Goal: Check status: Check status

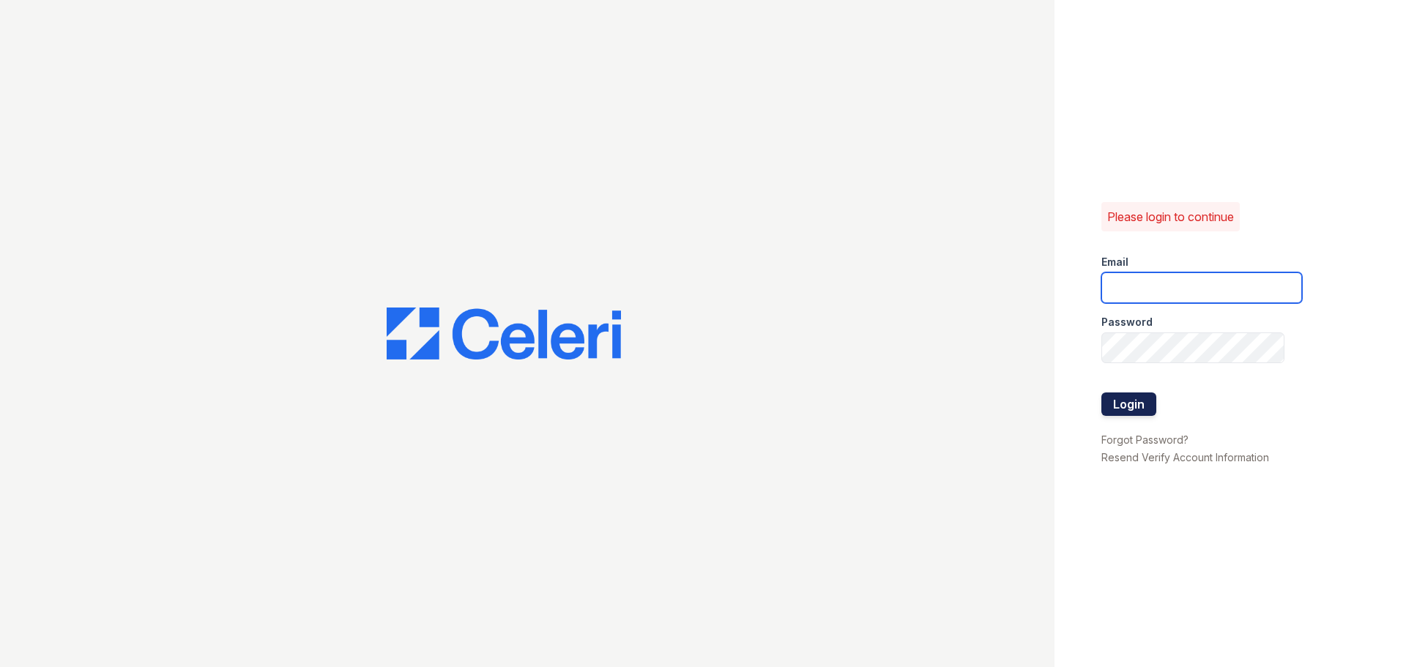
type input "[EMAIL_ADDRESS][DOMAIN_NAME]"
click at [1136, 402] on button "Login" at bounding box center [1128, 403] width 55 height 23
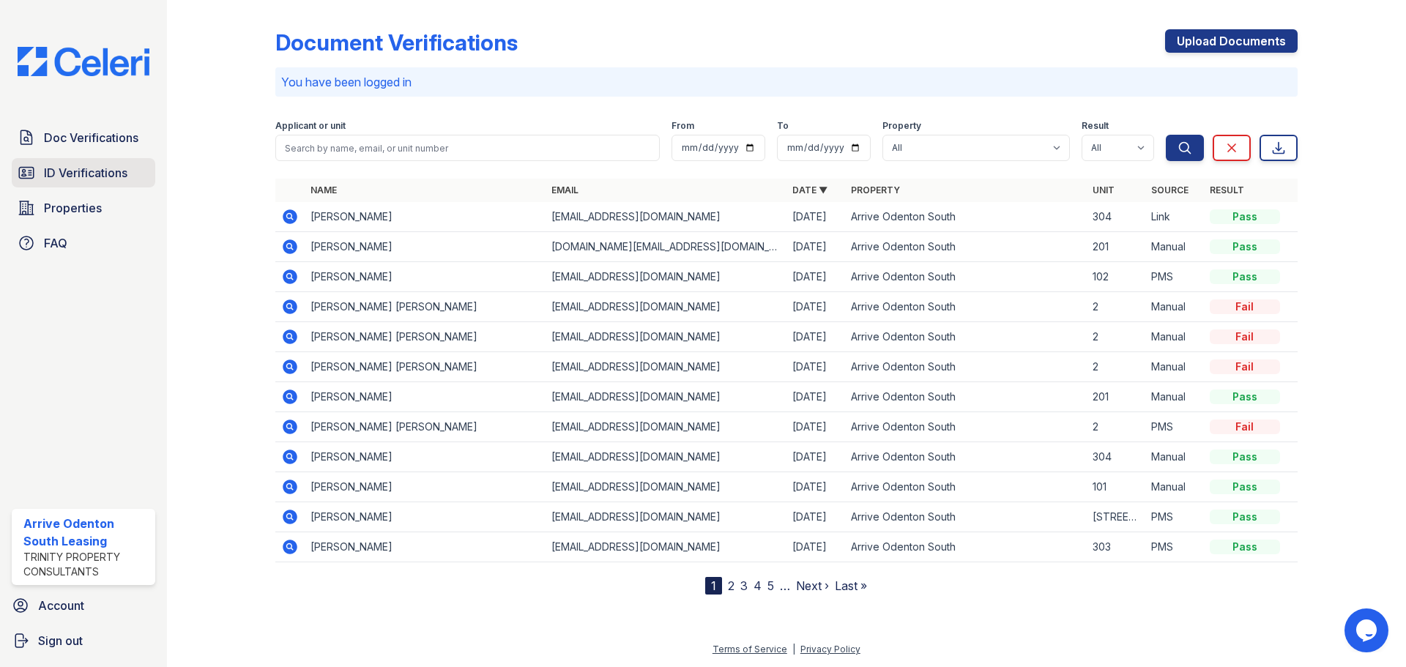
click at [91, 165] on span "ID Verifications" at bounding box center [85, 173] width 83 height 18
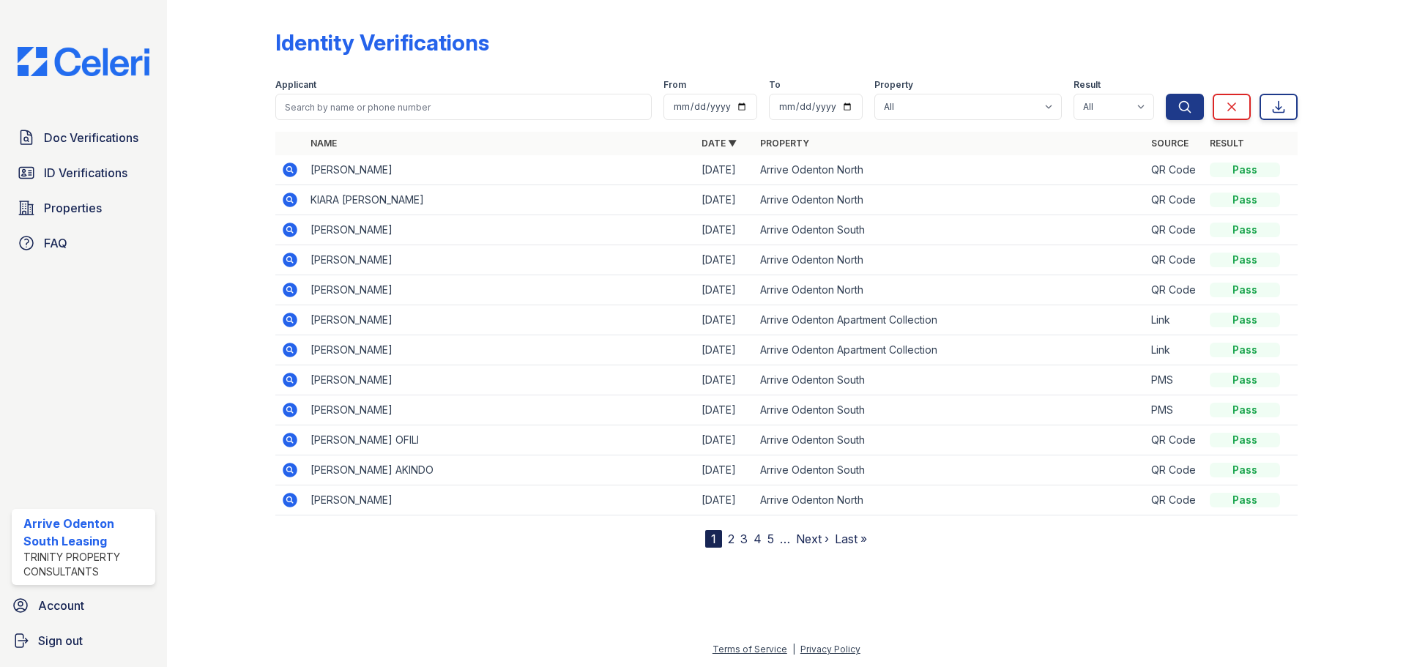
click at [91, 165] on span "ID Verifications" at bounding box center [85, 173] width 83 height 18
click at [100, 175] on span "ID Verifications" at bounding box center [85, 173] width 83 height 18
click at [65, 147] on link "Doc Verifications" at bounding box center [84, 137] width 144 height 29
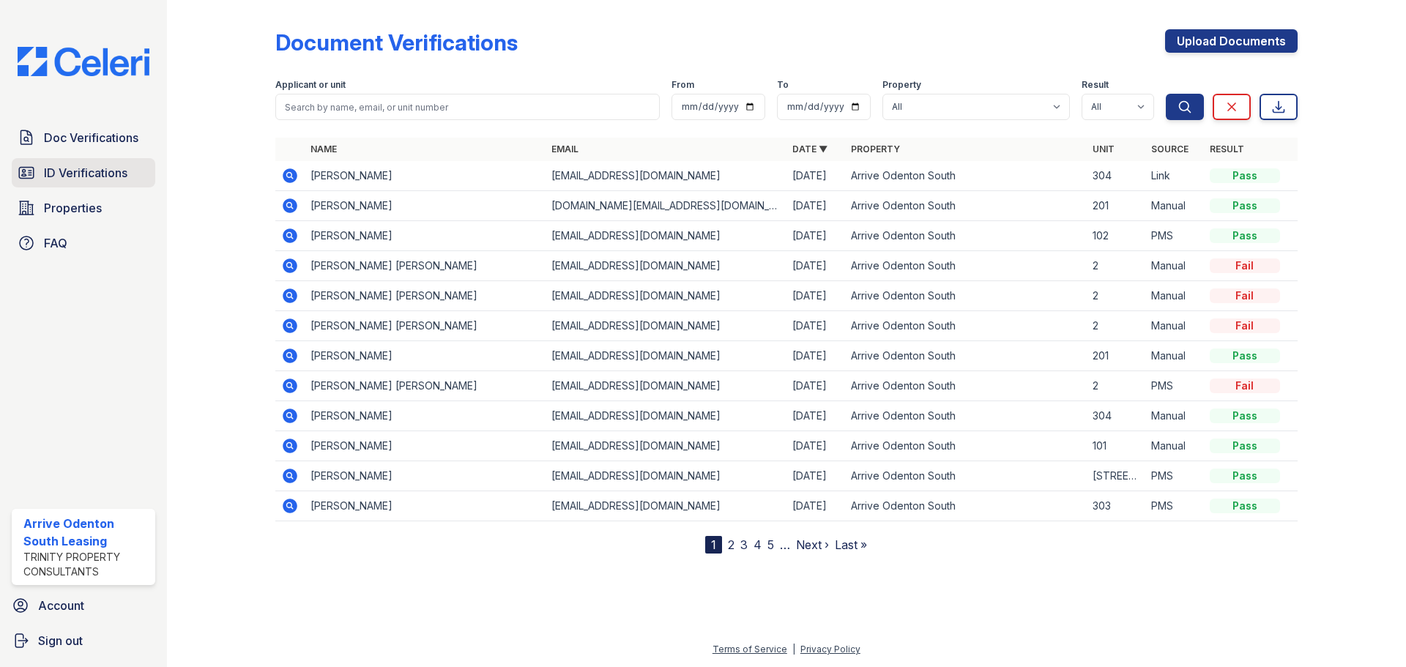
click at [86, 171] on span "ID Verifications" at bounding box center [85, 173] width 83 height 18
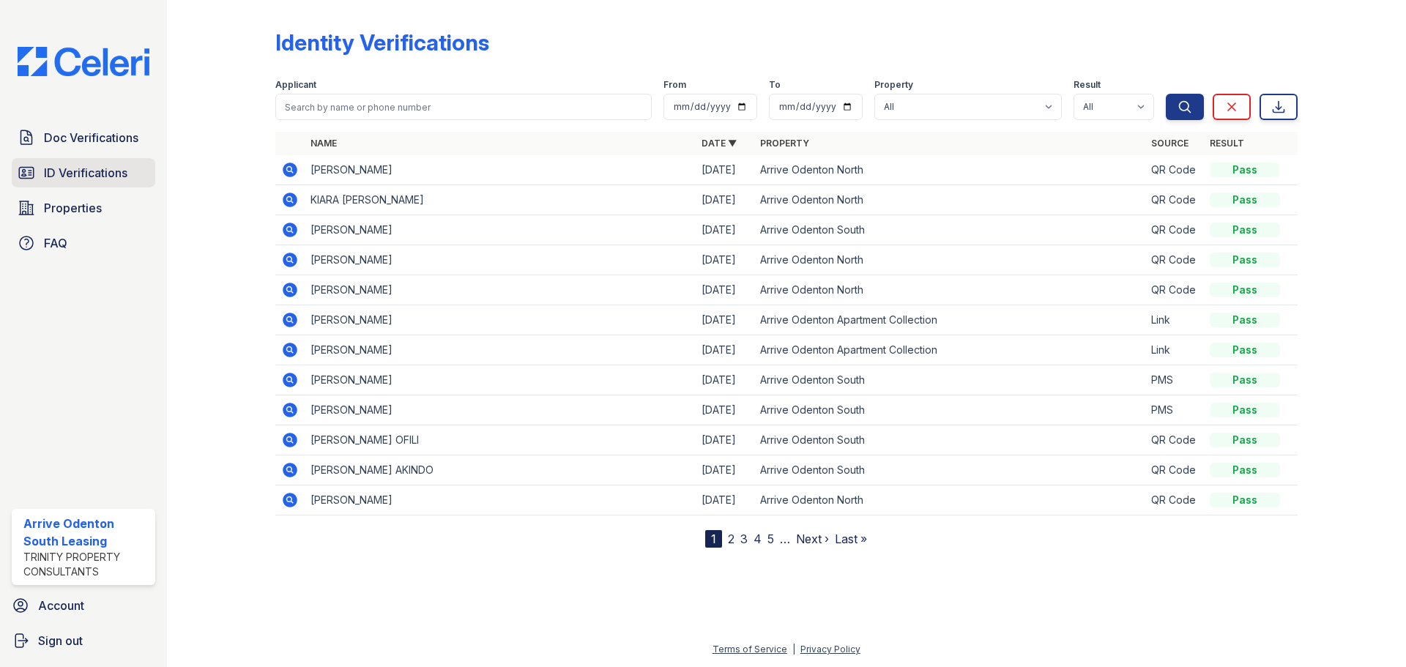
click at [89, 173] on span "ID Verifications" at bounding box center [85, 173] width 83 height 18
click at [99, 168] on span "ID Verifications" at bounding box center [85, 173] width 83 height 18
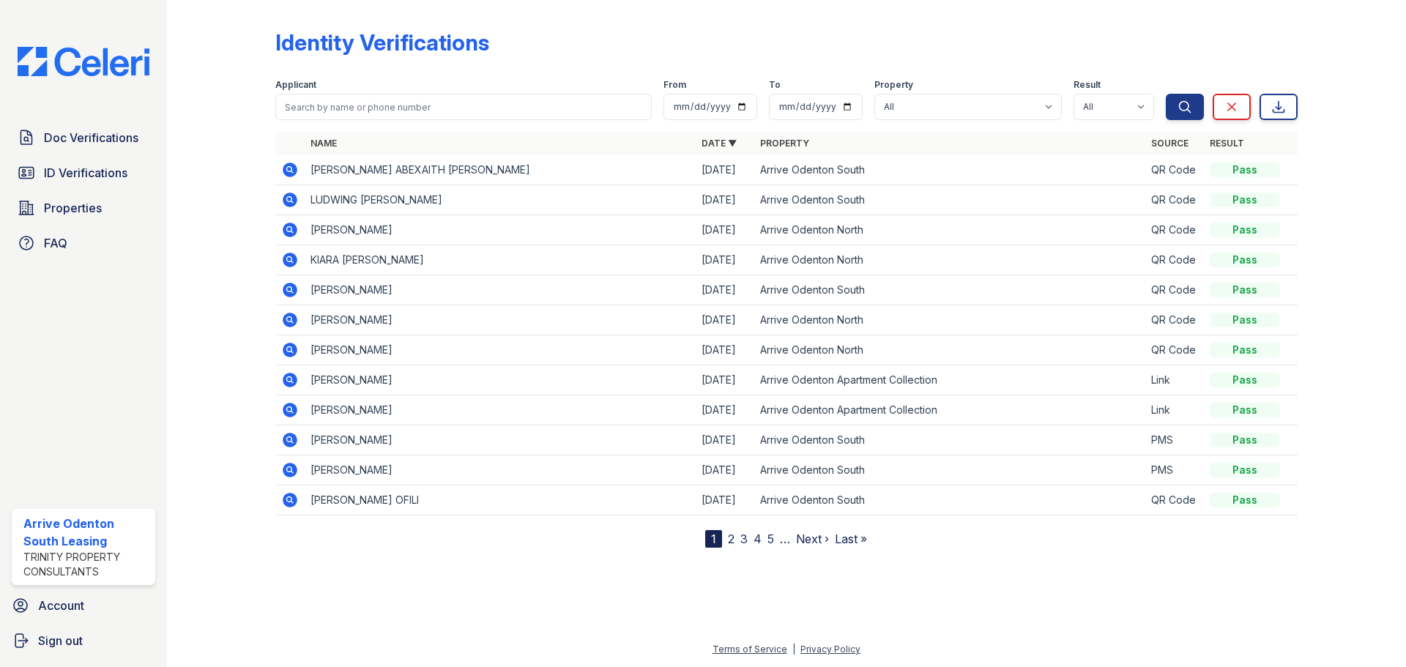
click at [295, 171] on icon at bounding box center [290, 170] width 15 height 15
